Goal: Information Seeking & Learning: Compare options

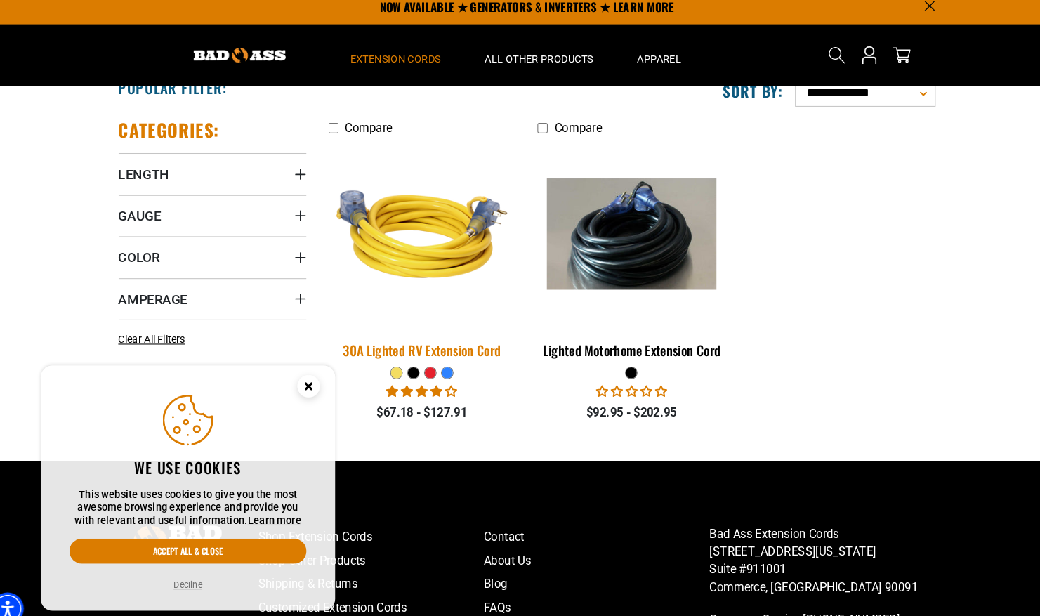
scroll to position [281, 0]
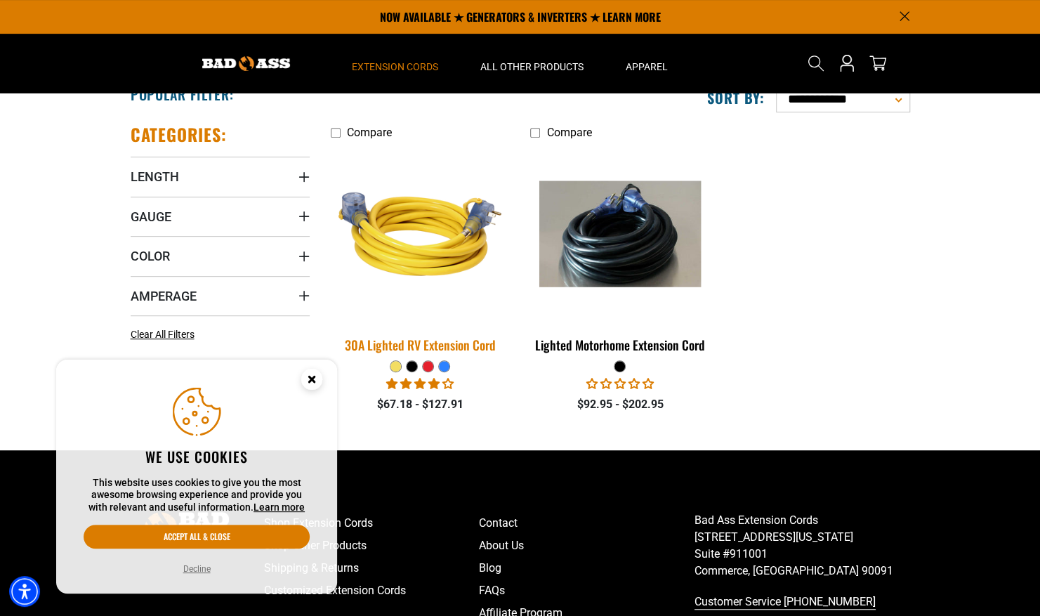
click at [424, 343] on div "30A Lighted RV Extension Cord" at bounding box center [420, 345] width 179 height 13
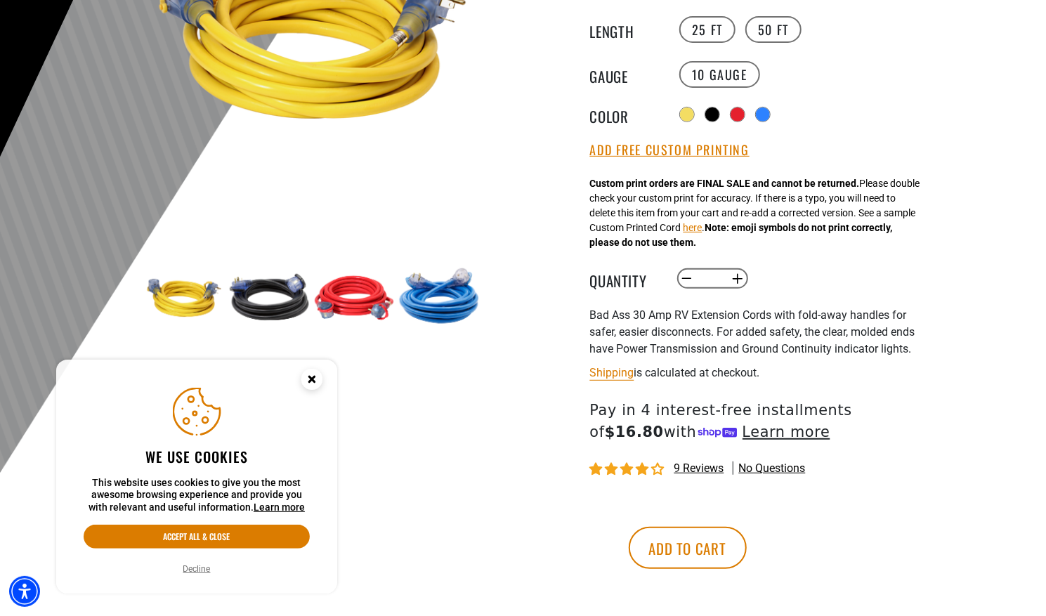
scroll to position [284, 0]
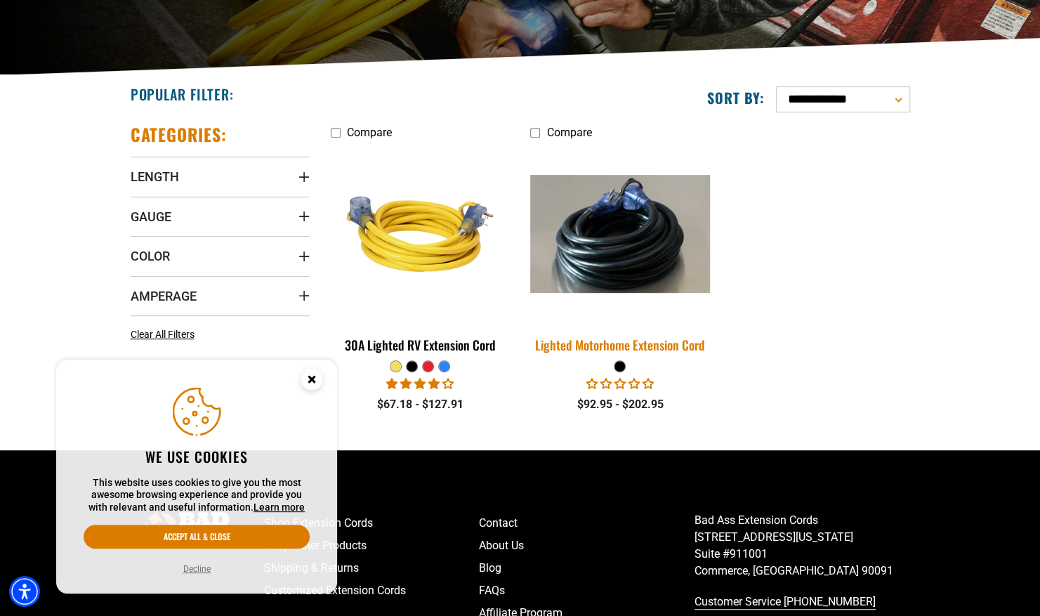
click at [581, 341] on div "Lighted Motorhome Extension Cord" at bounding box center [619, 345] width 179 height 13
